Goal: Information Seeking & Learning: Learn about a topic

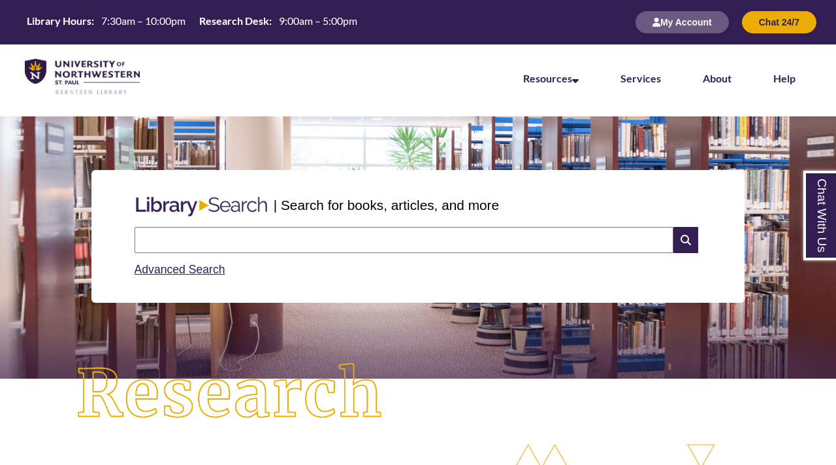
click at [369, 244] on input "text" at bounding box center [404, 240] width 539 height 26
type input "*"
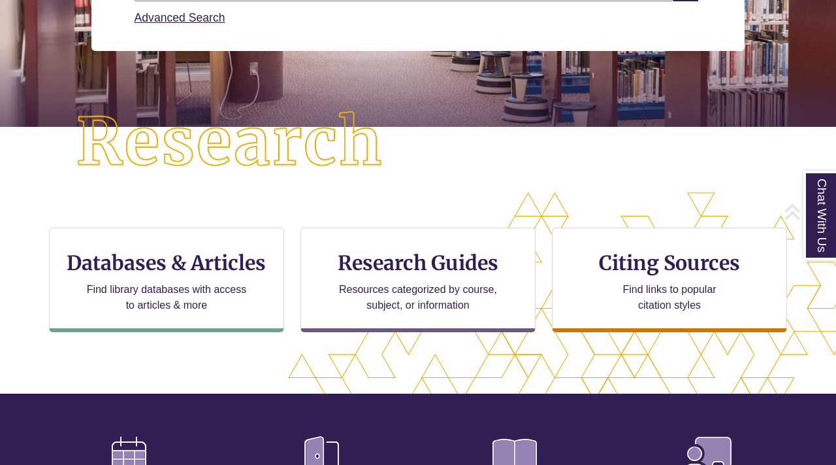
scroll to position [363, 0]
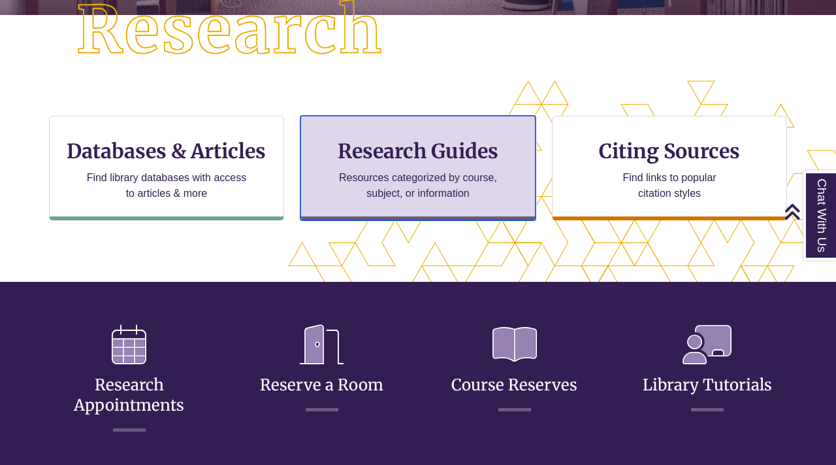
click at [429, 171] on p "Resources categorized by course, subject, or information" at bounding box center [418, 185] width 171 height 31
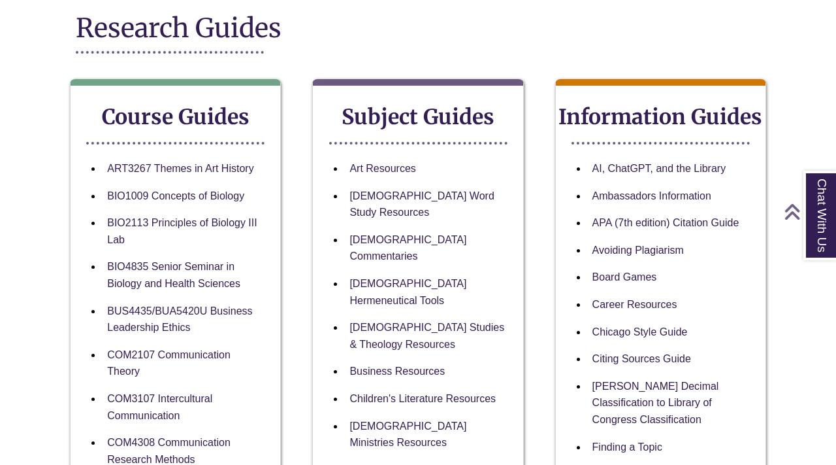
scroll to position [174, 0]
